Goal: Navigation & Orientation: Find specific page/section

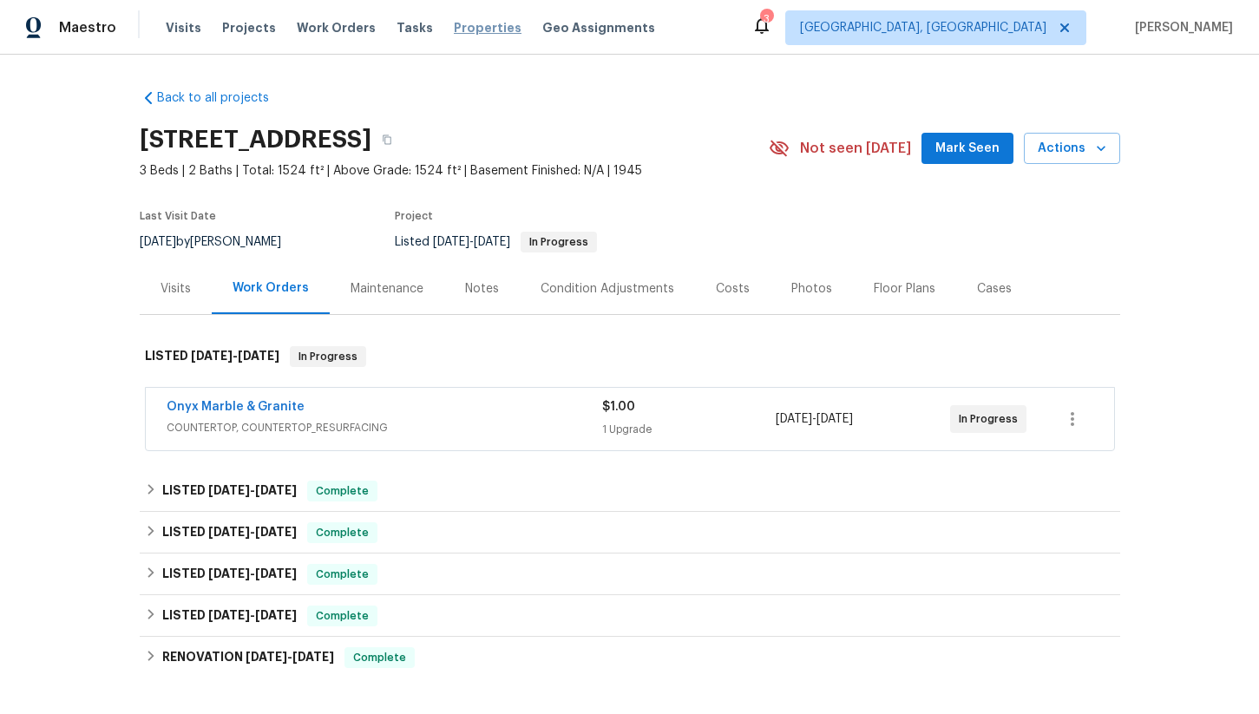
click at [455, 27] on span "Properties" at bounding box center [488, 27] width 68 height 17
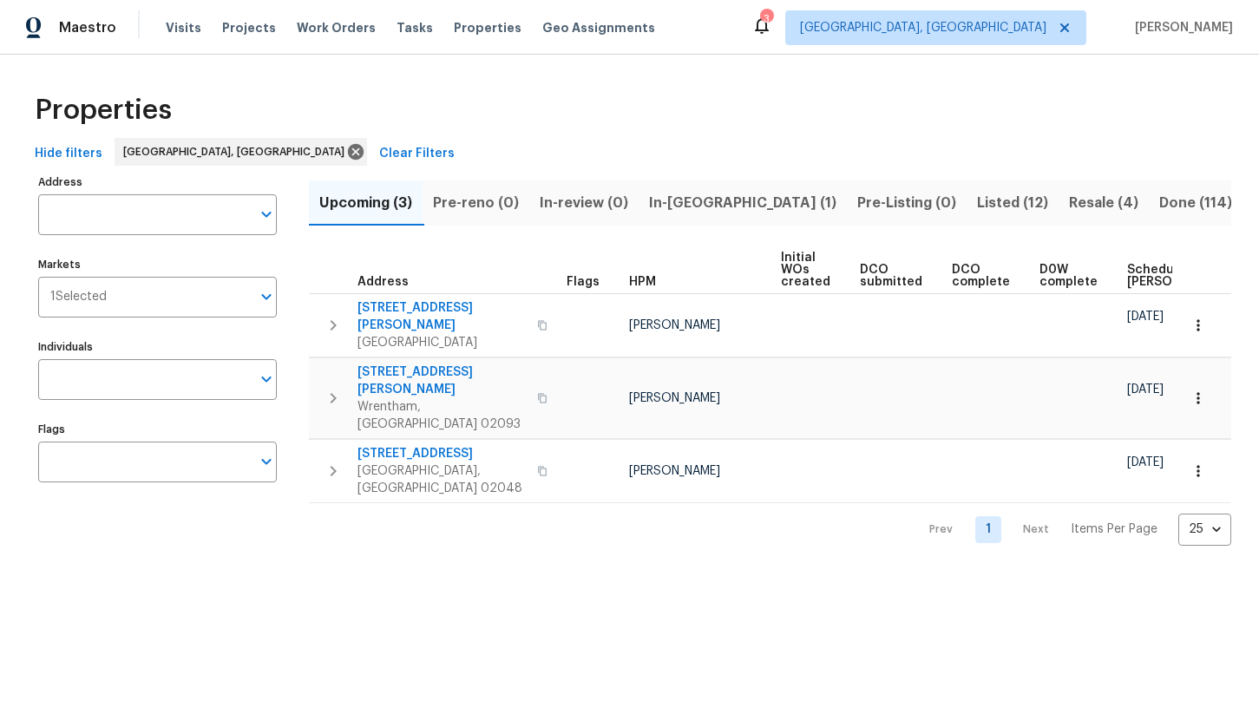
click at [977, 203] on span "Listed (12)" at bounding box center [1012, 203] width 71 height 24
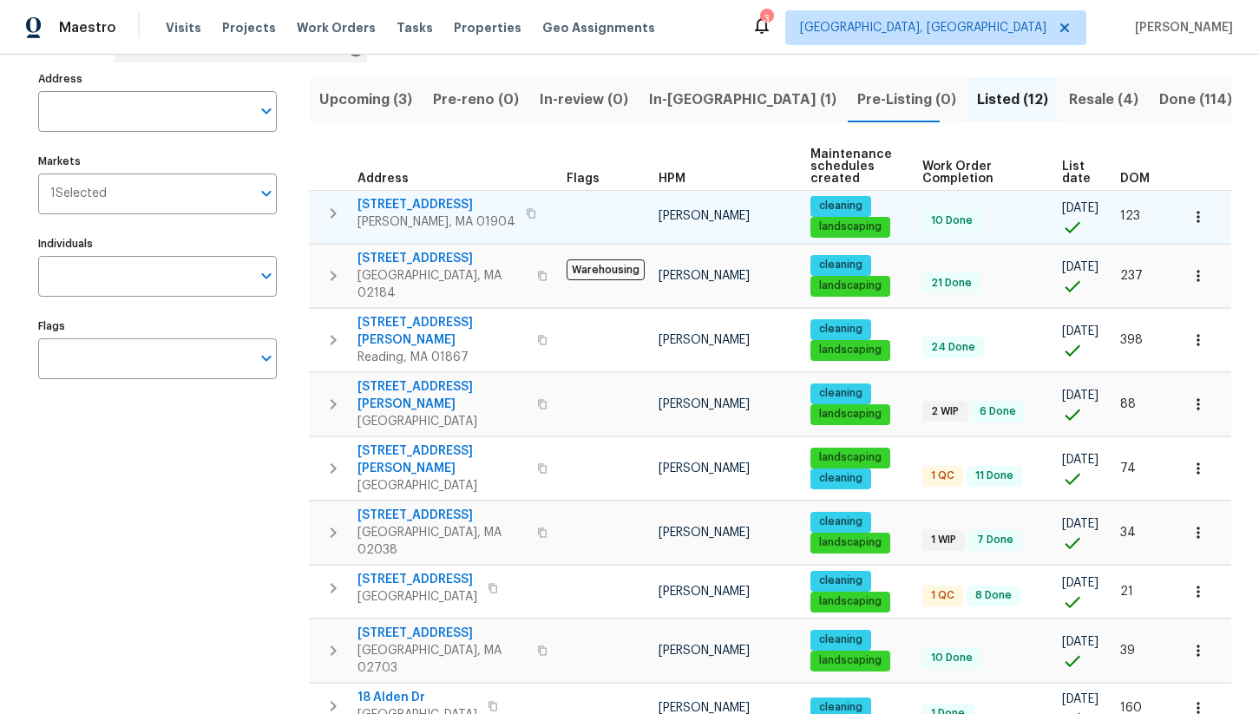
scroll to position [76, 0]
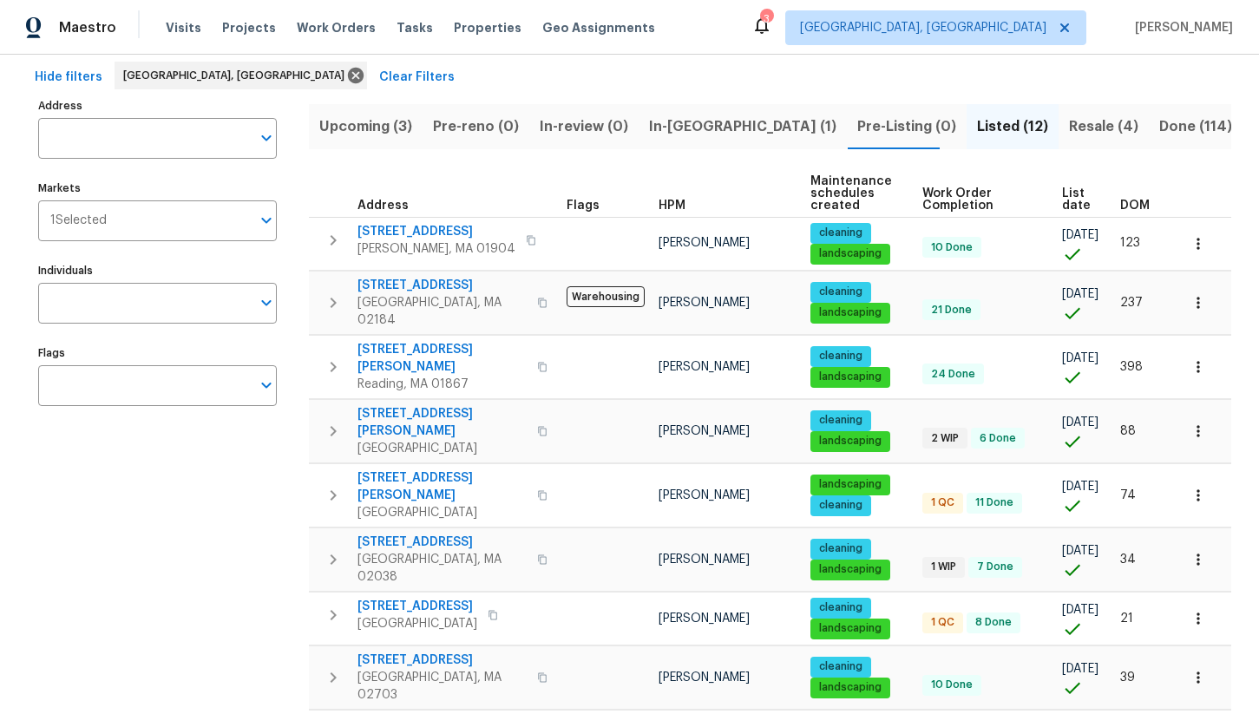
click at [1069, 131] on span "Resale (4)" at bounding box center [1103, 127] width 69 height 24
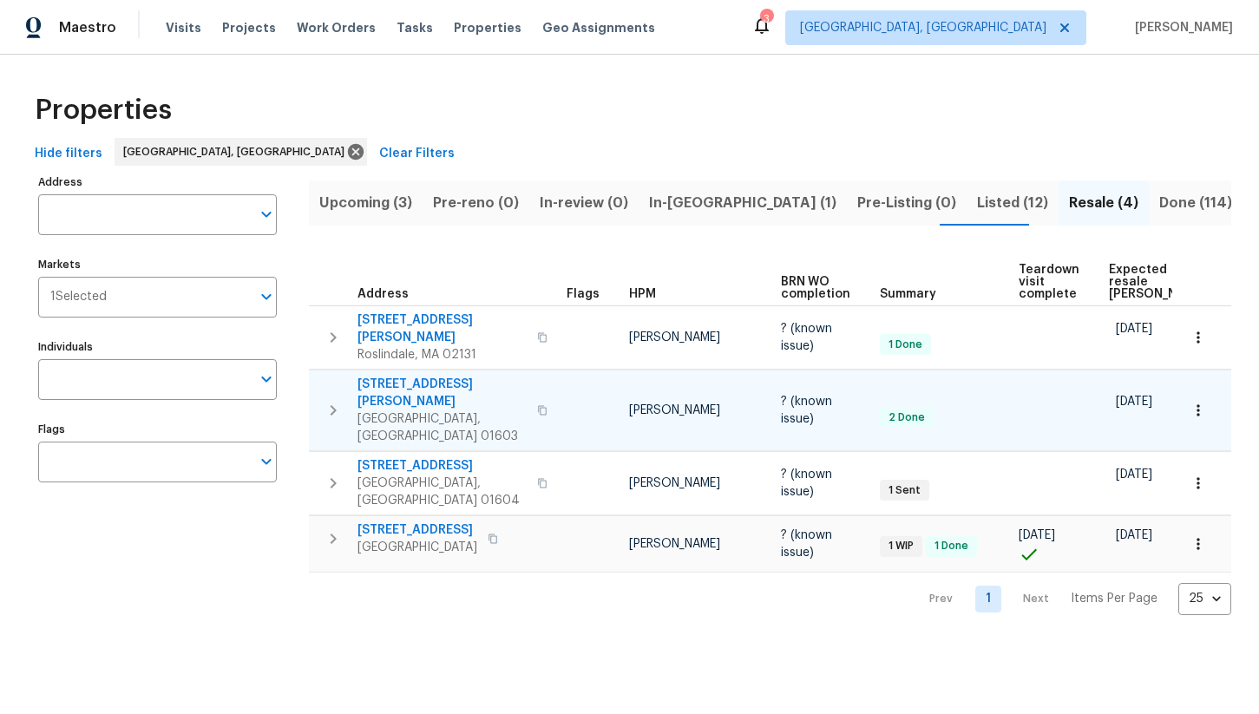
click at [390, 410] on span "Worcester, MA 01603" at bounding box center [441, 427] width 169 height 35
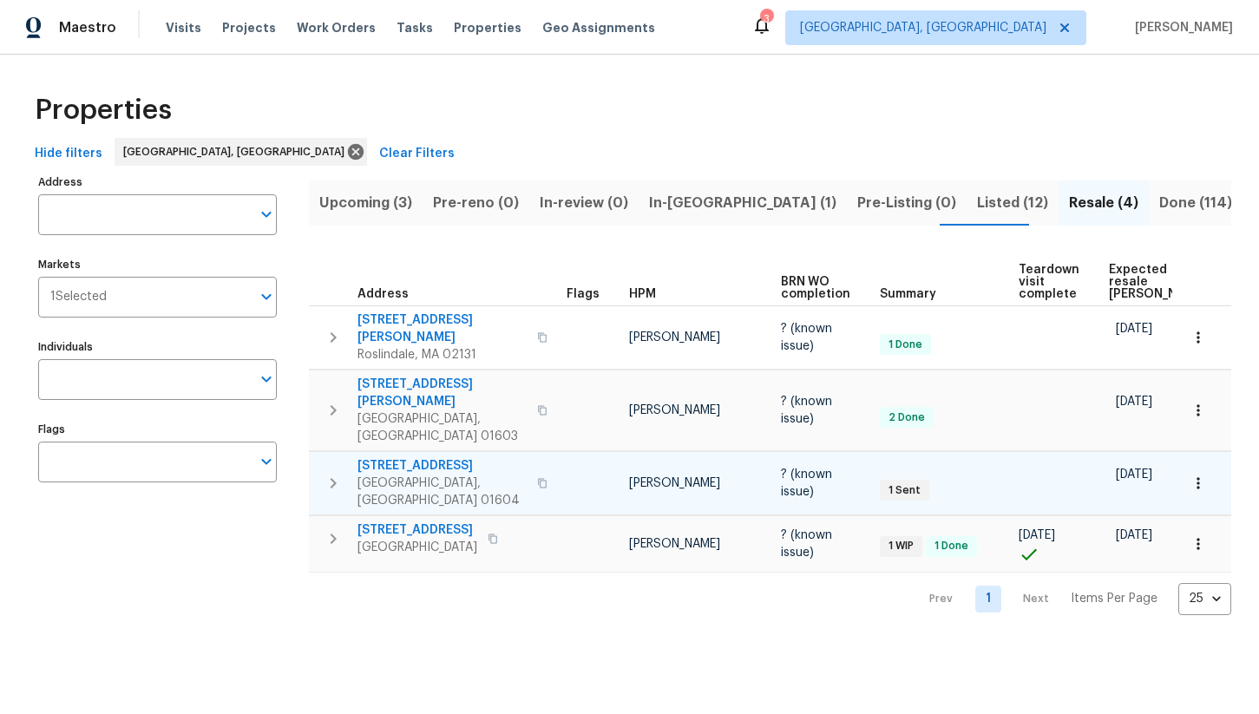
click at [397, 457] on span "227 Plantation St" at bounding box center [441, 465] width 169 height 17
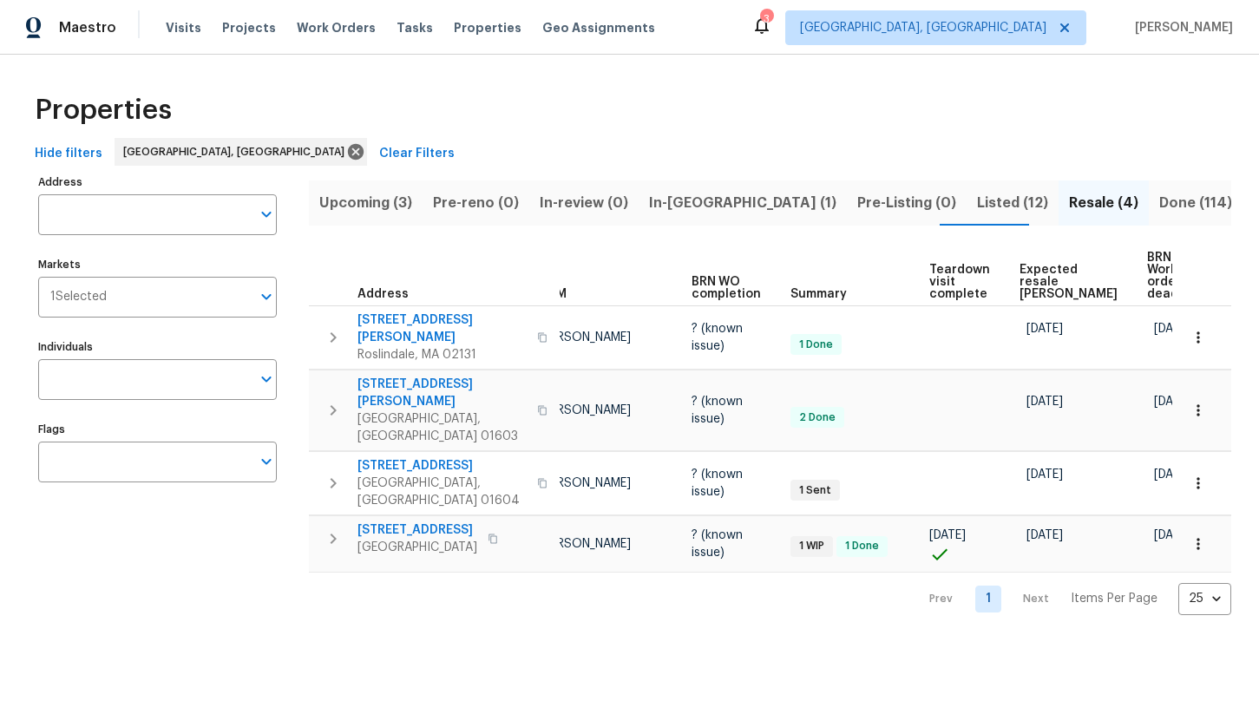
click at [1028, 267] on span "Expected resale COE" at bounding box center [1068, 282] width 98 height 36
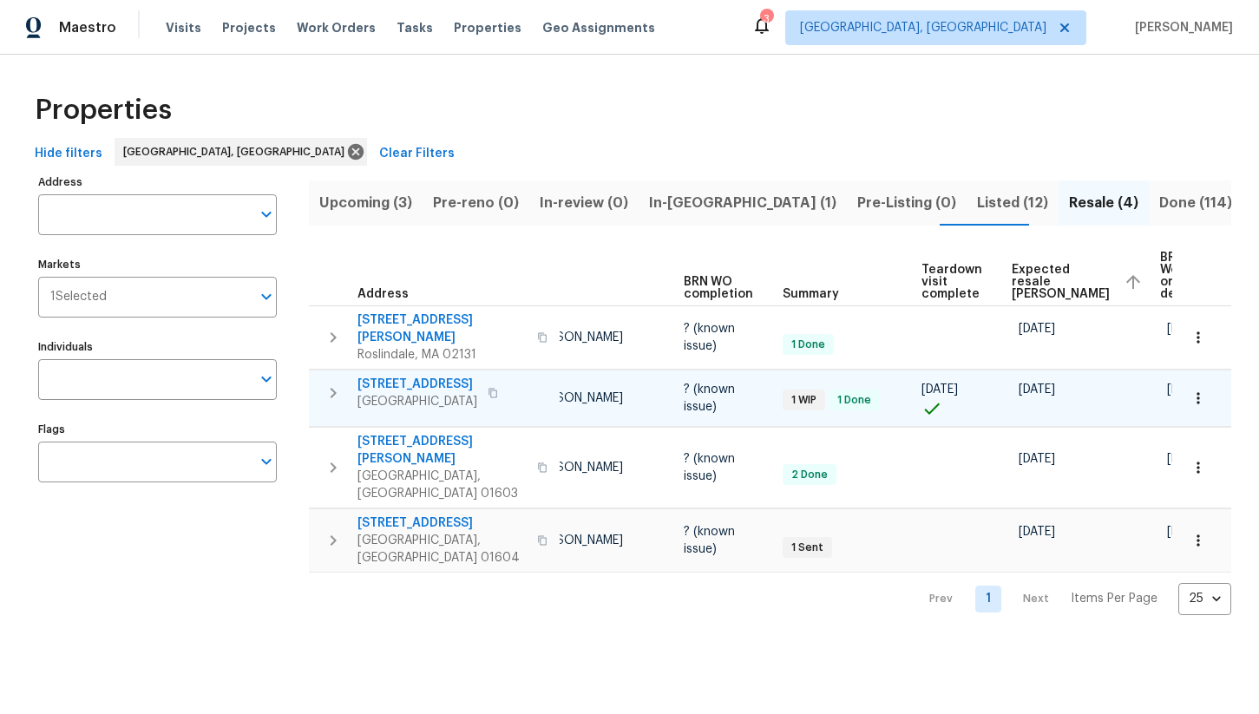
scroll to position [0, 126]
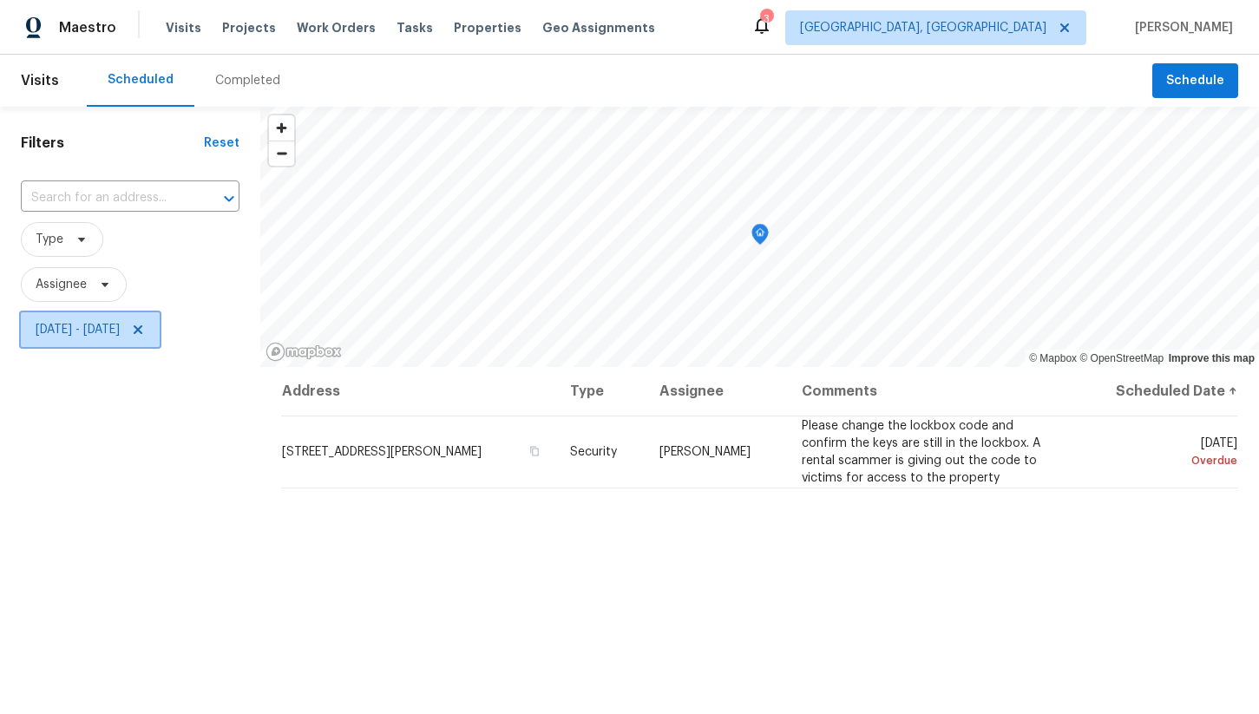
click at [120, 332] on span "Mon, Oct 13 - Mon, Oct 13" at bounding box center [78, 329] width 84 height 17
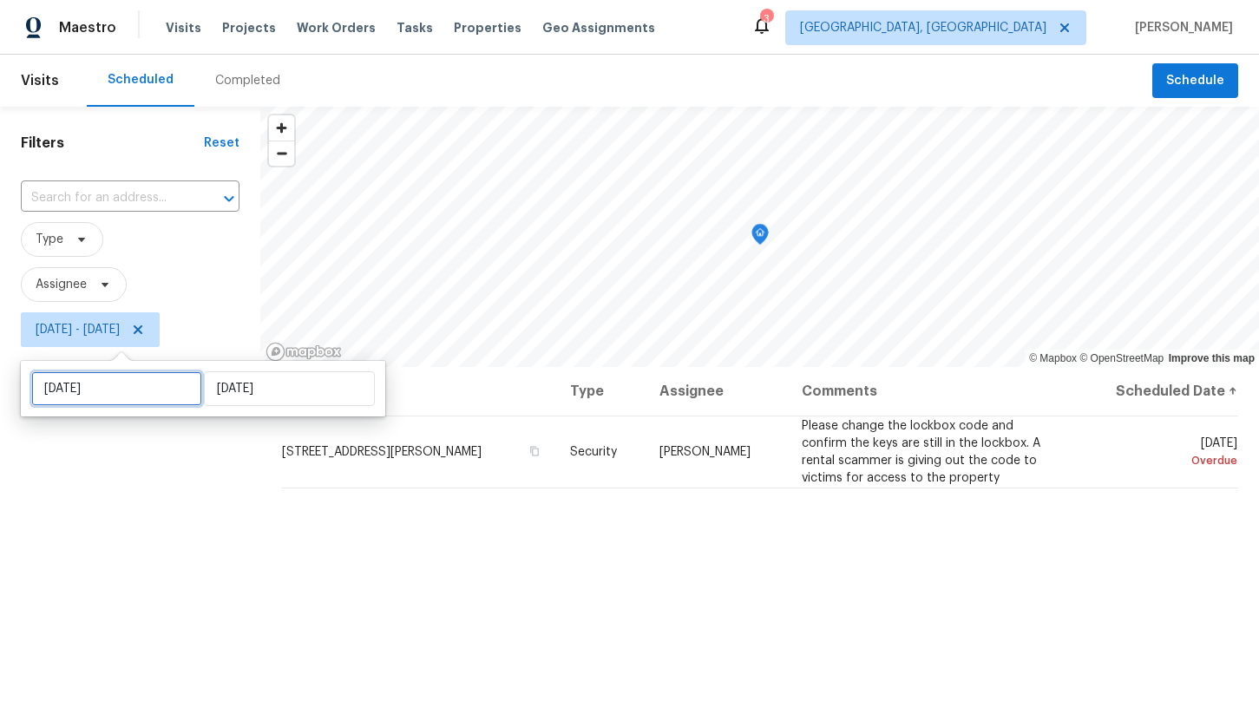
click at [144, 387] on input "Mon, Oct 13" at bounding box center [116, 388] width 171 height 35
select select "9"
select select "2025"
select select "10"
select select "2025"
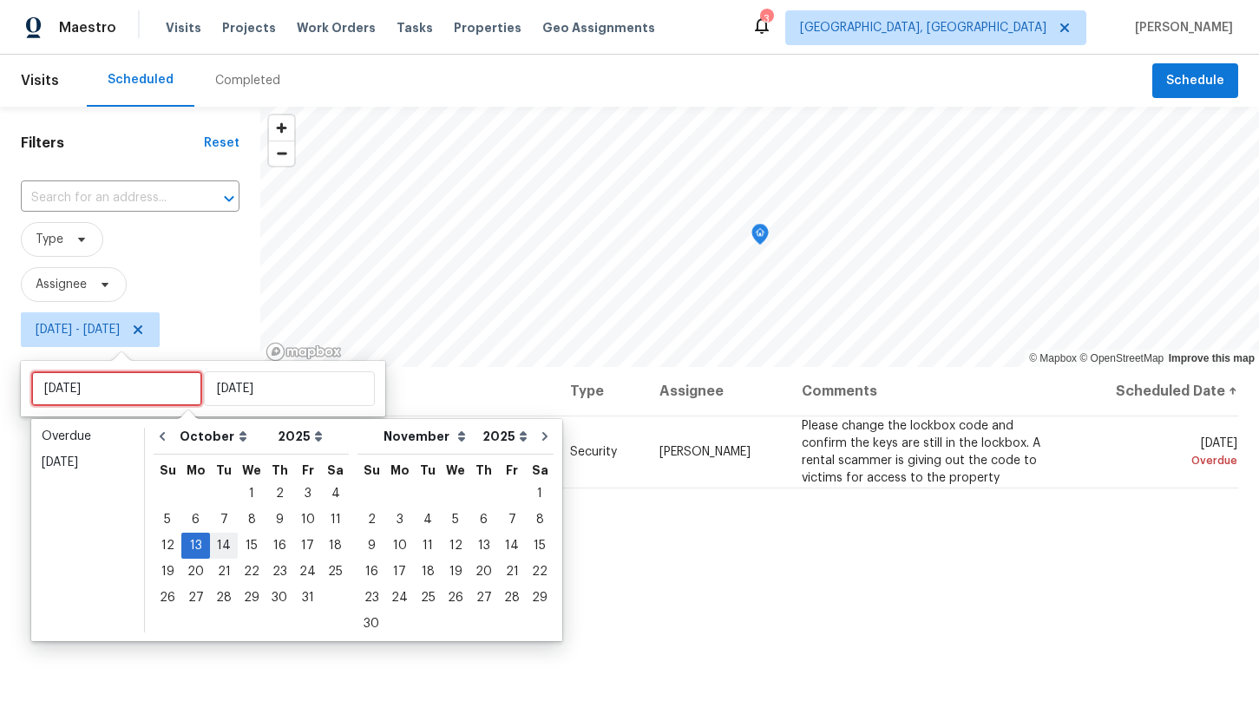
type input "Tue, Oct 14"
click at [227, 538] on div "14" at bounding box center [224, 546] width 28 height 24
type input "[DATE]"
type input "Mon, Oct 13"
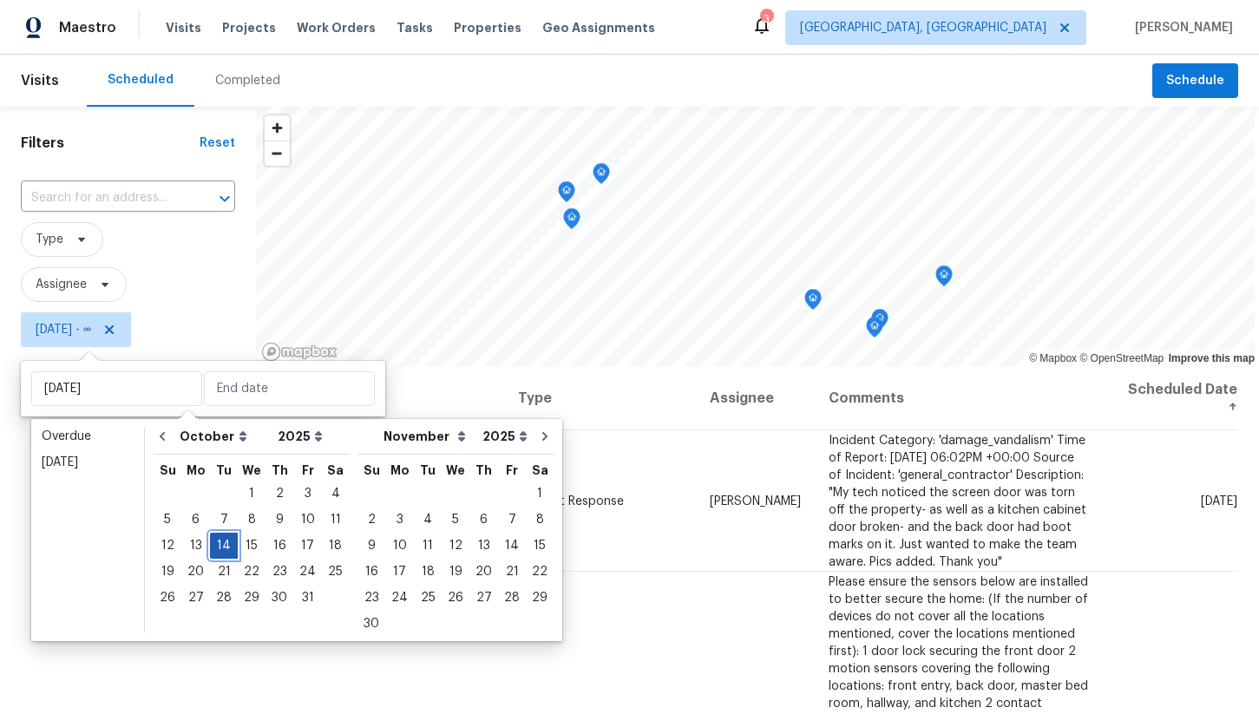
click at [225, 548] on div "14" at bounding box center [224, 546] width 28 height 24
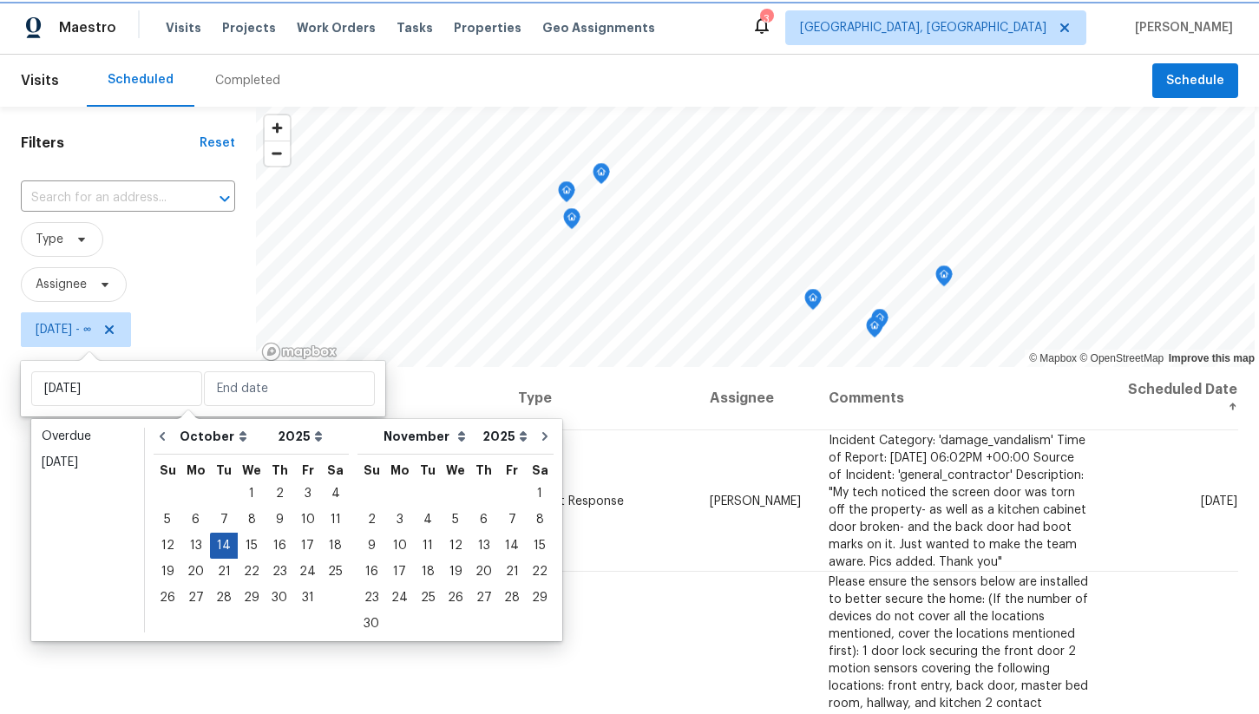
type input "[DATE]"
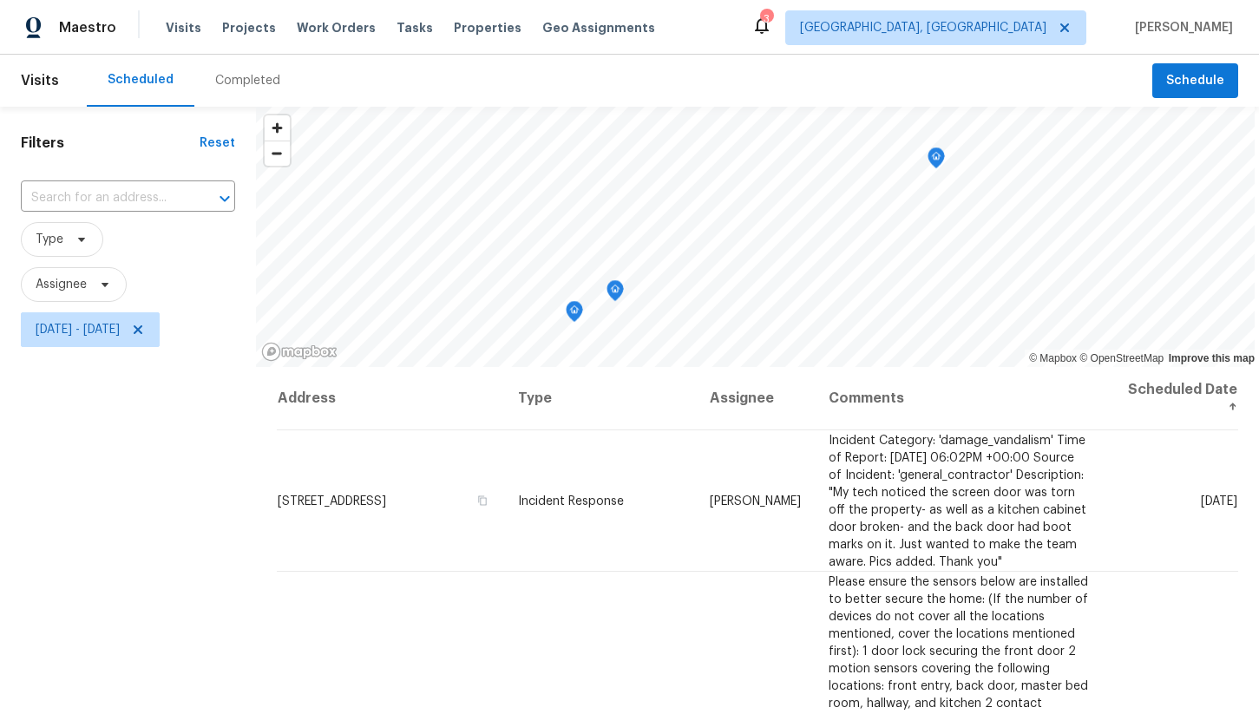
click at [176, 466] on div "Filters Reset ​ Type Assignee Tue, Oct 14 - Tue, Oct 14" at bounding box center [128, 522] width 256 height 831
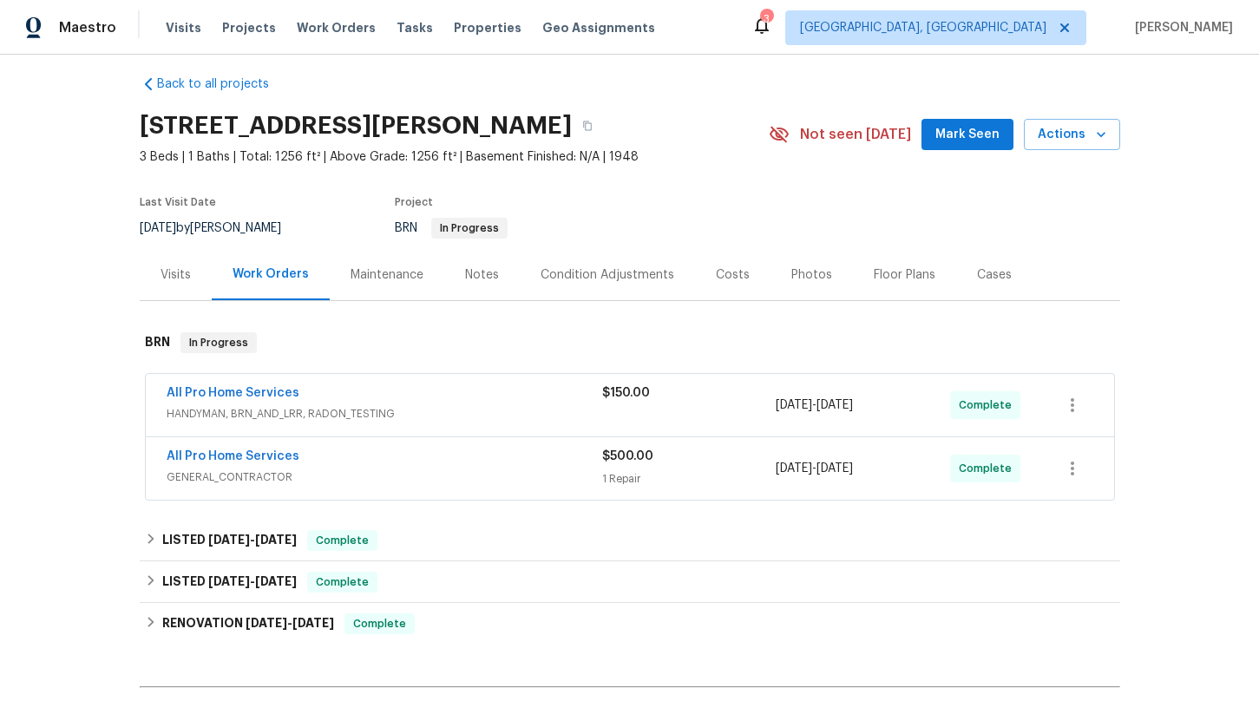
scroll to position [20, 0]
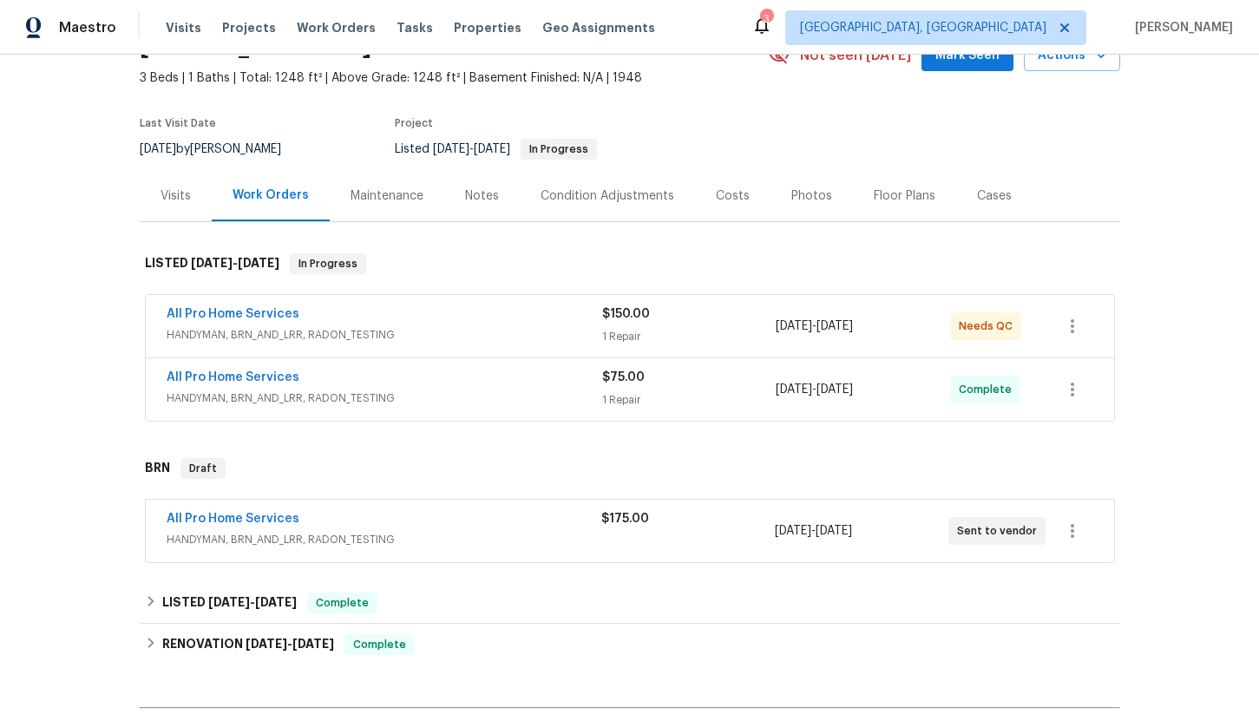
scroll to position [124, 0]
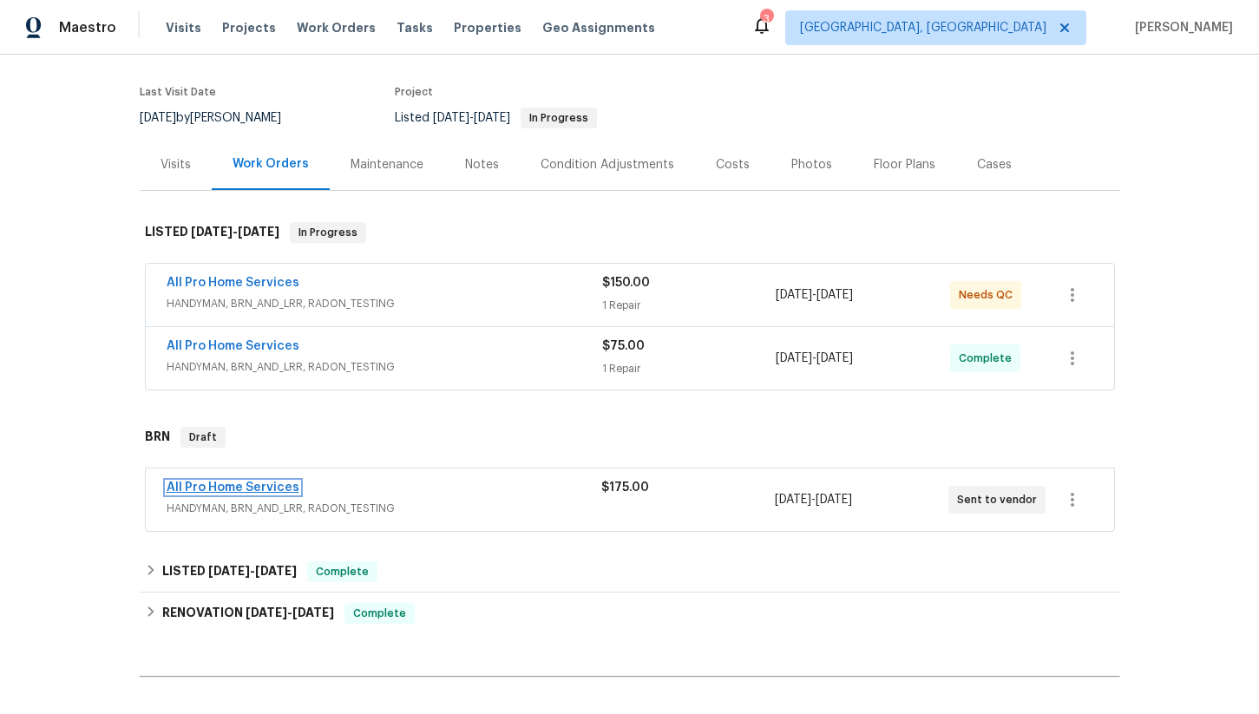
click at [251, 489] on link "All Pro Home Services" at bounding box center [233, 488] width 133 height 12
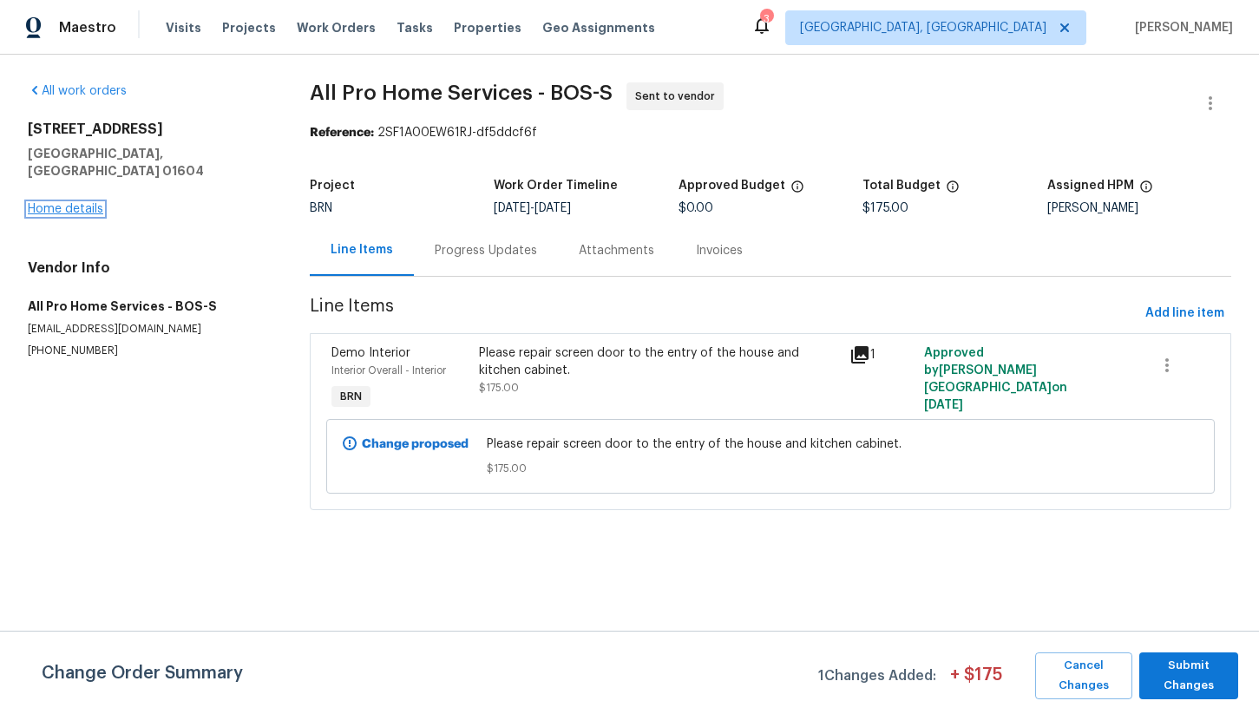
click at [86, 203] on link "Home details" at bounding box center [65, 209] width 75 height 12
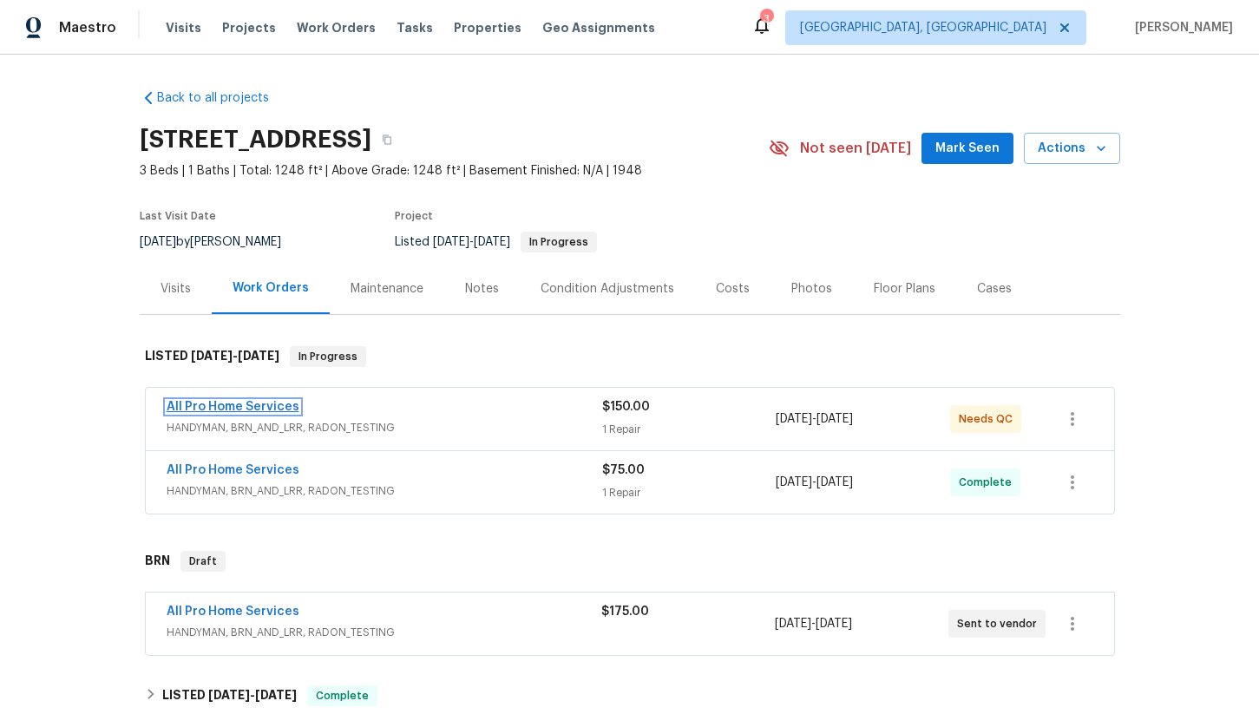
click at [226, 404] on link "All Pro Home Services" at bounding box center [233, 407] width 133 height 12
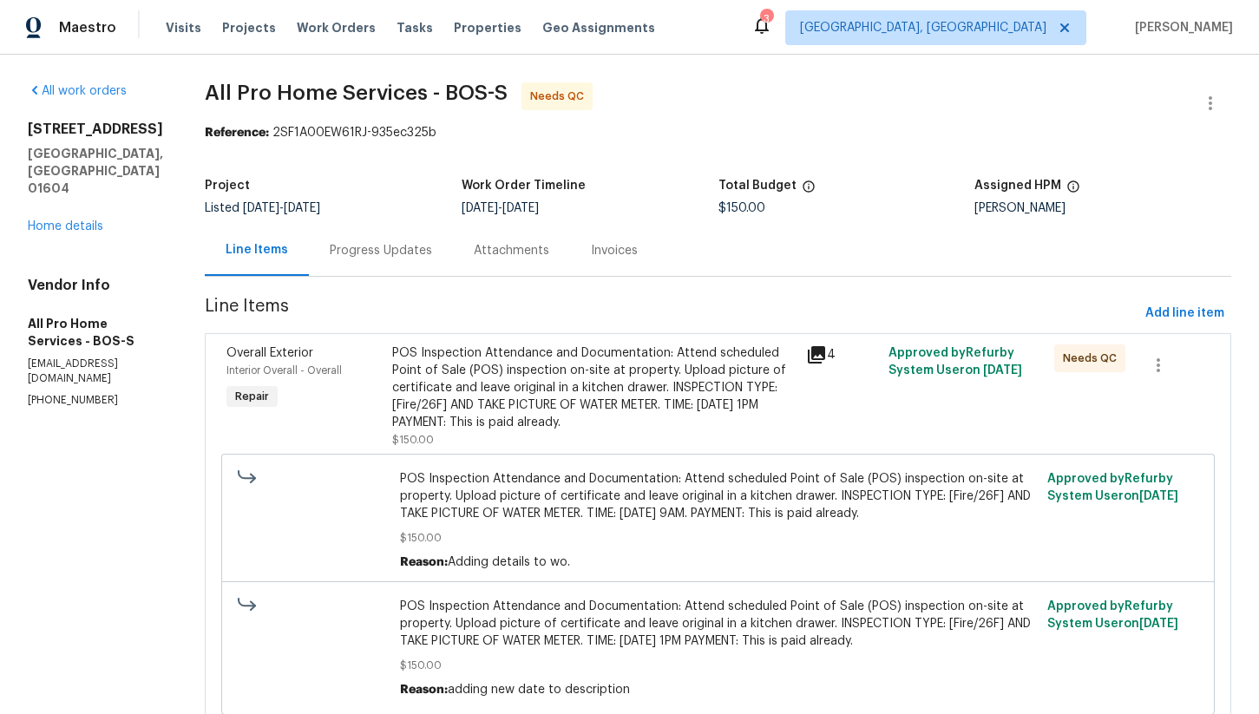
scroll to position [67, 0]
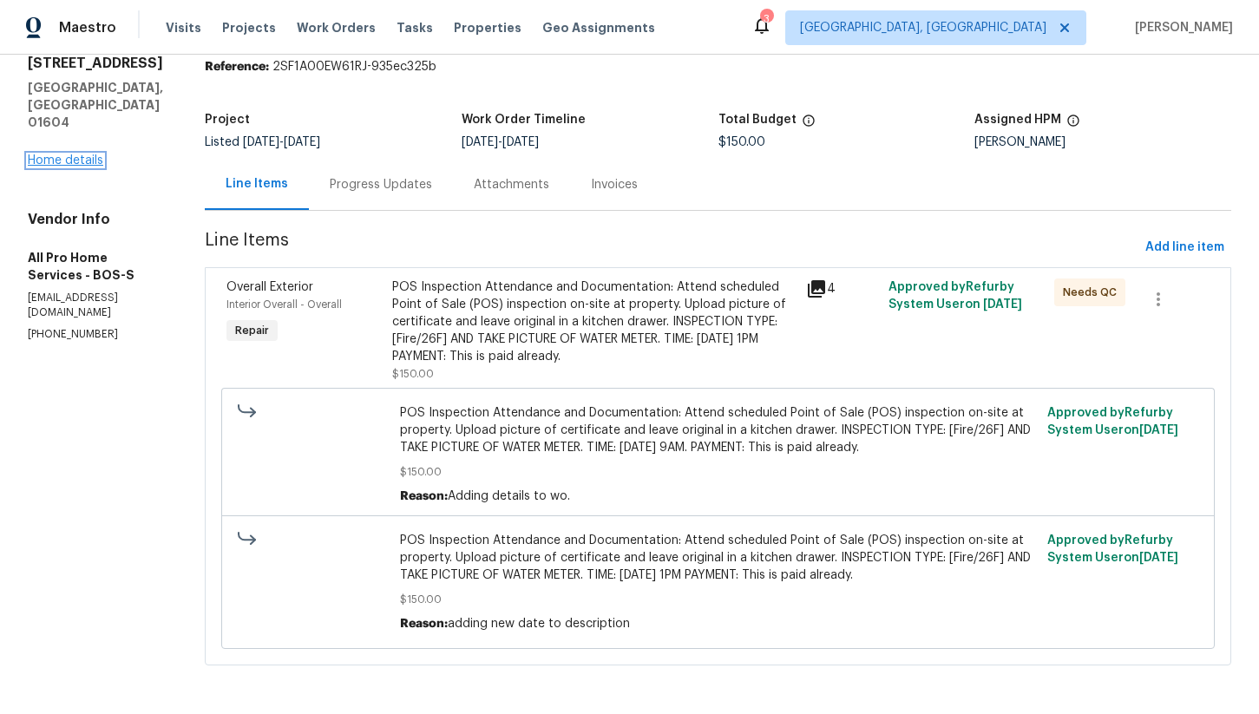
click at [79, 154] on link "Home details" at bounding box center [65, 160] width 75 height 12
